Goal: Task Accomplishment & Management: Manage account settings

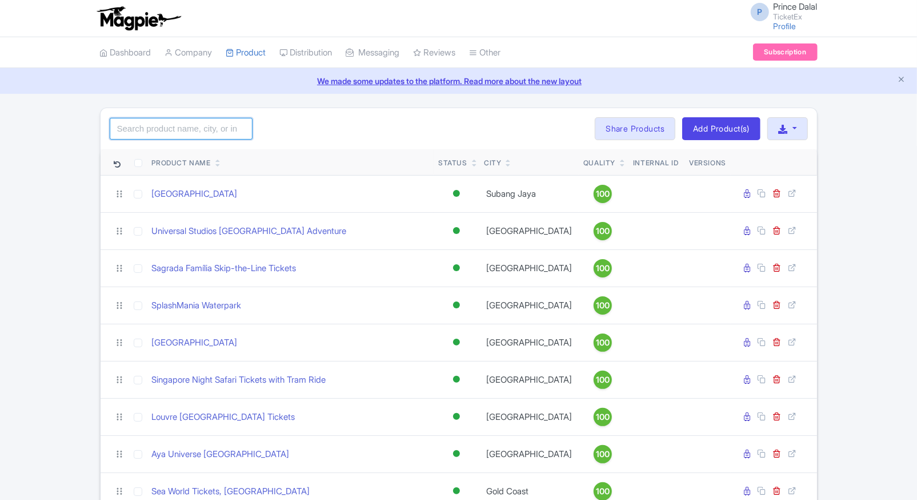
click at [158, 124] on input "search" at bounding box center [181, 129] width 143 height 22
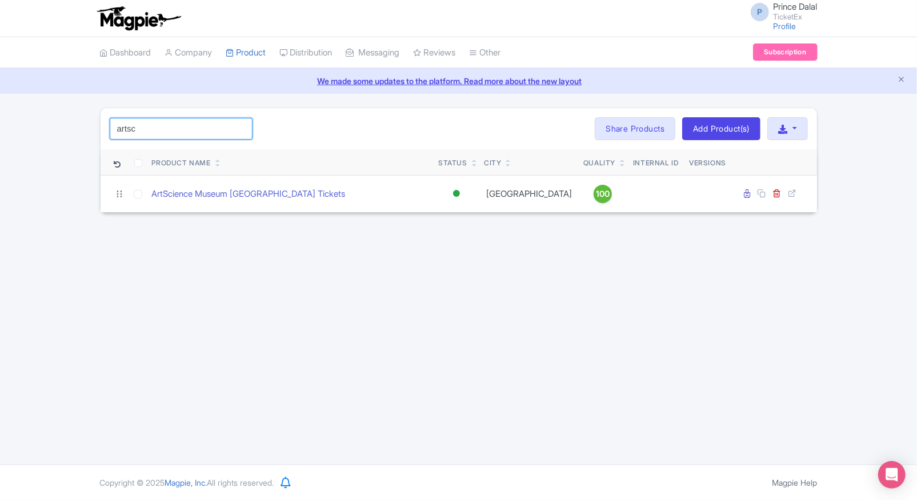
type input "artsc"
click at [242, 245] on div "P Prince Dalal TicketEx Profile Users Settings Sign out Dashboard Company Produ…" at bounding box center [458, 232] width 917 height 464
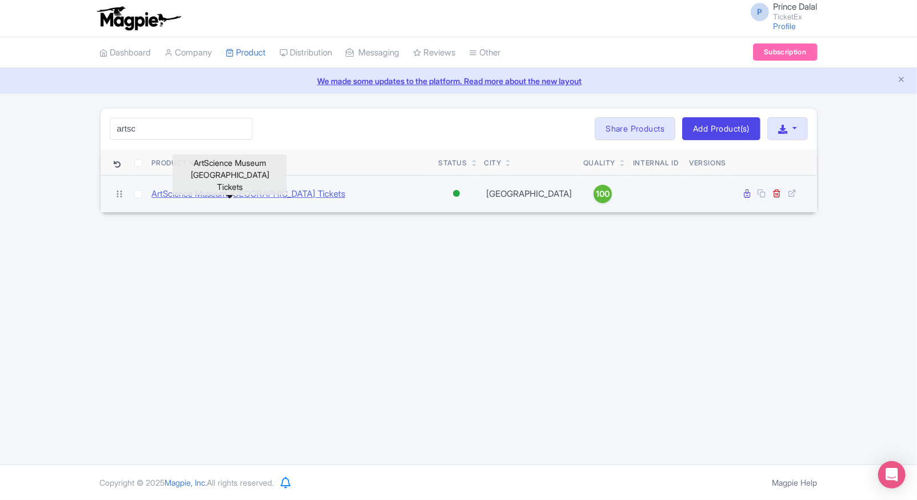
click at [273, 190] on link "ArtScience Museum [GEOGRAPHIC_DATA] Tickets" at bounding box center [249, 193] width 194 height 13
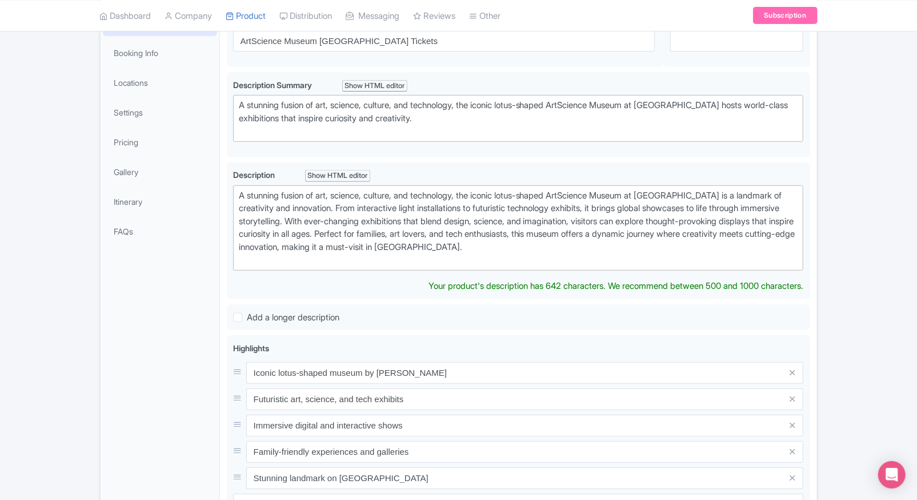
scroll to position [108, 0]
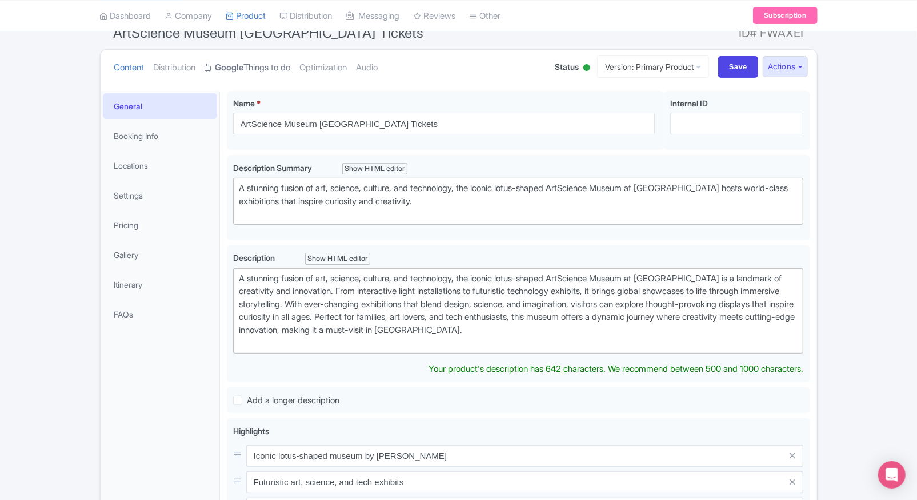
click at [256, 63] on link "Google Things to do" at bounding box center [248, 68] width 86 height 36
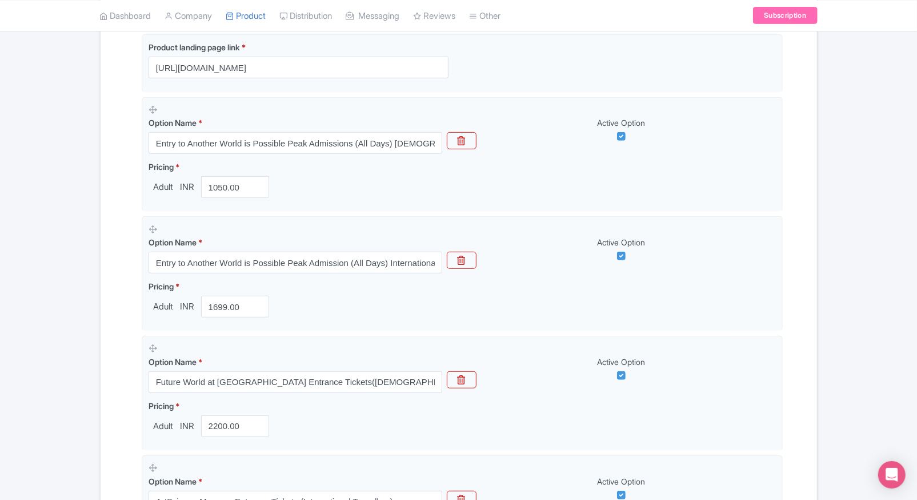
scroll to position [0, 0]
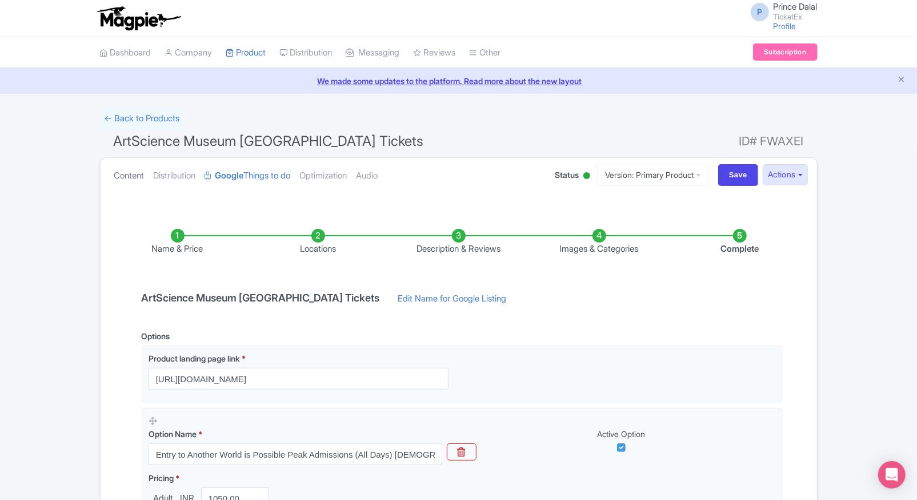
click at [129, 186] on link "Content" at bounding box center [129, 176] width 30 height 36
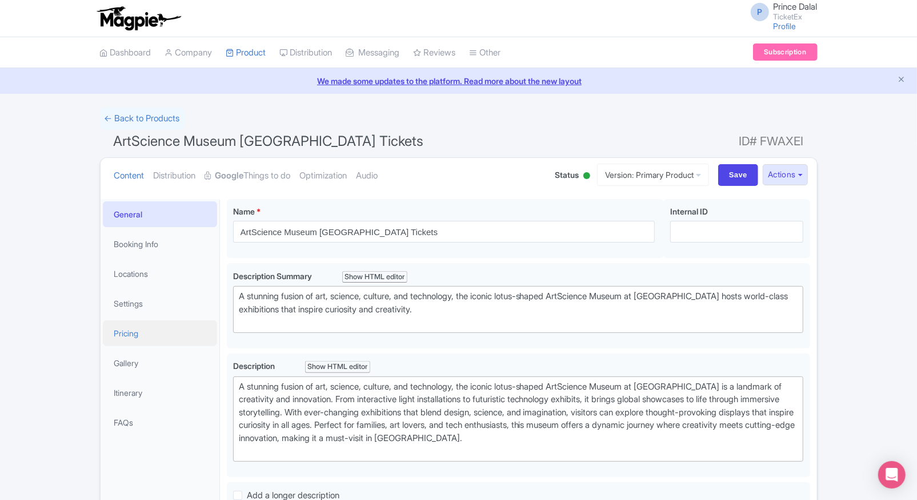
click at [143, 340] on link "Pricing" at bounding box center [160, 333] width 114 height 26
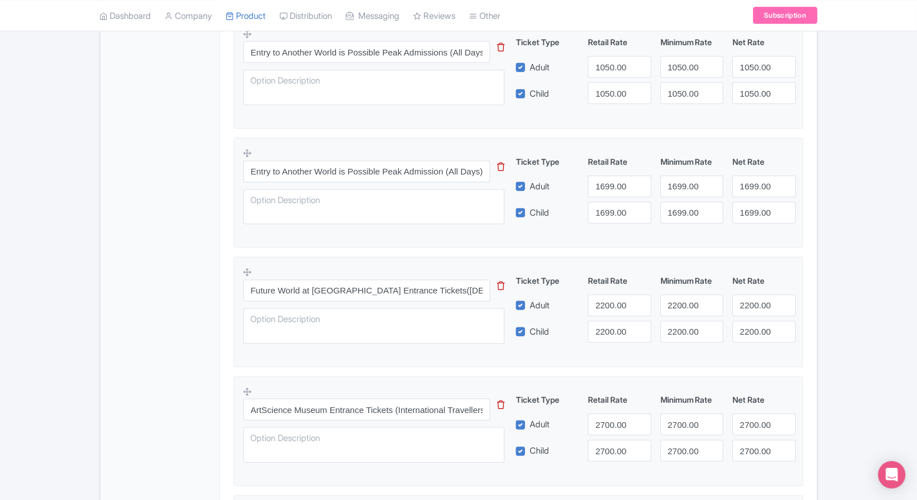
scroll to position [412, 0]
click at [424, 169] on input "Entry to Another World is Possible Peak Admission (All Days) International Visi…" at bounding box center [368, 171] width 248 height 22
click at [425, 294] on input "Future World at ArtScience Museum Entrance Tickets(Singapore Residents)" at bounding box center [368, 290] width 248 height 22
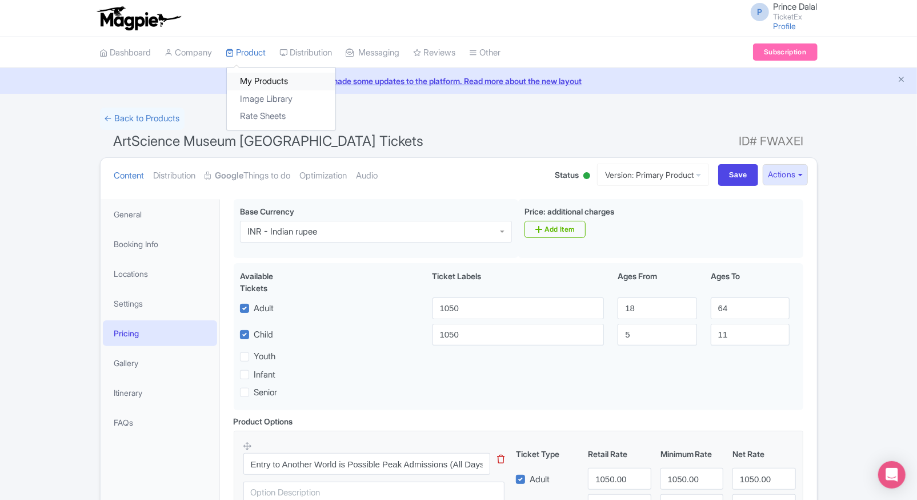
click at [246, 79] on link "My Products" at bounding box center [281, 82] width 109 height 18
